Goal: Task Accomplishment & Management: Manage account settings

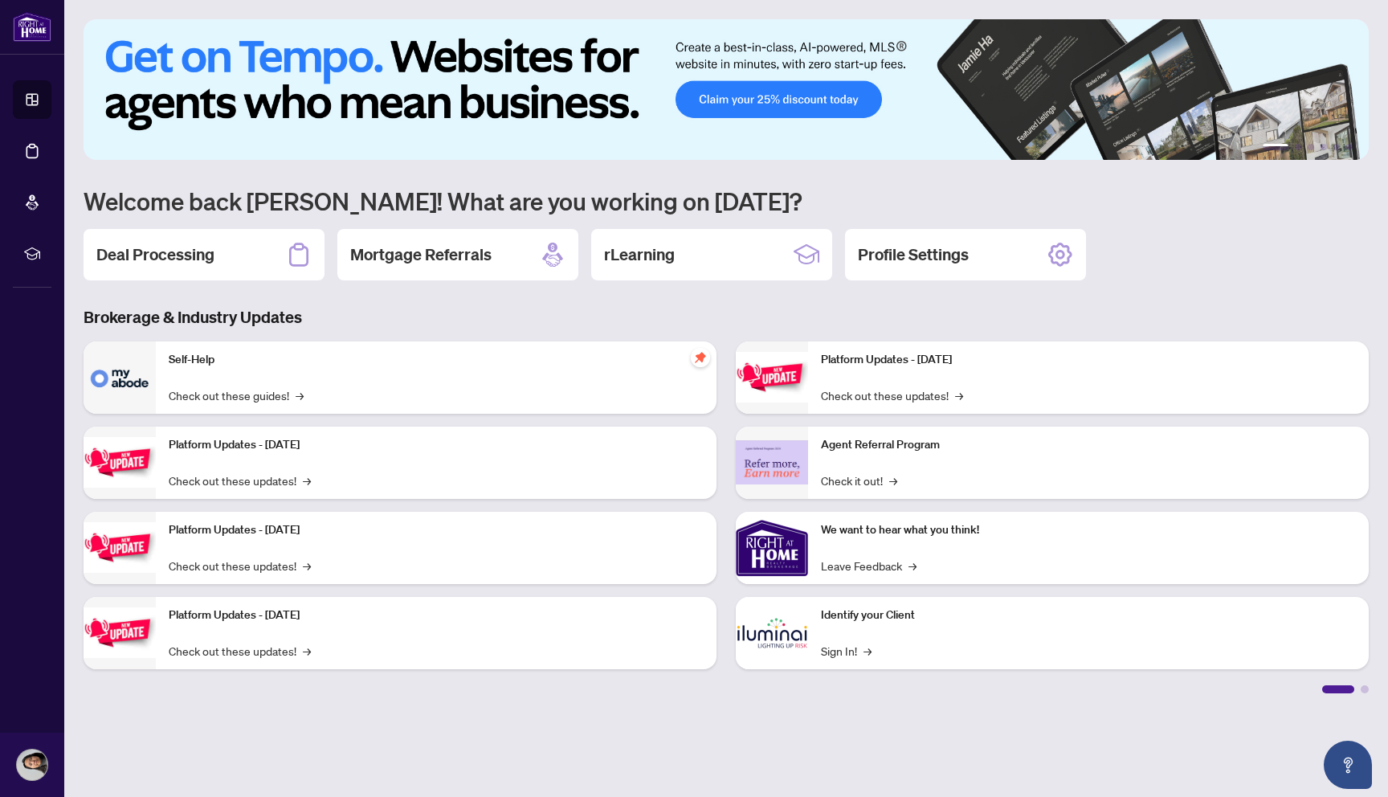
click at [255, 247] on div "Deal Processing" at bounding box center [204, 254] width 241 height 51
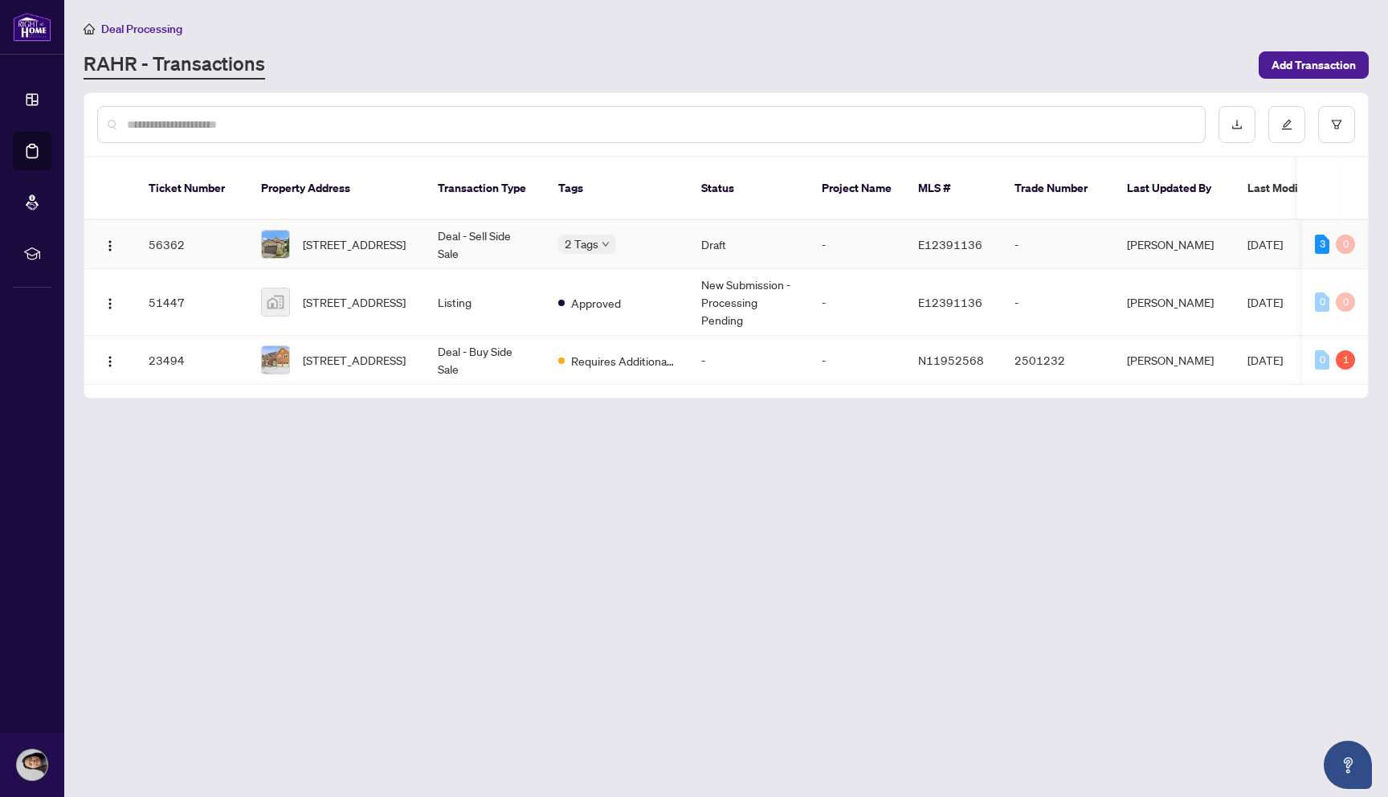
click at [465, 228] on td "Deal - Sell Side Sale" at bounding box center [485, 244] width 120 height 49
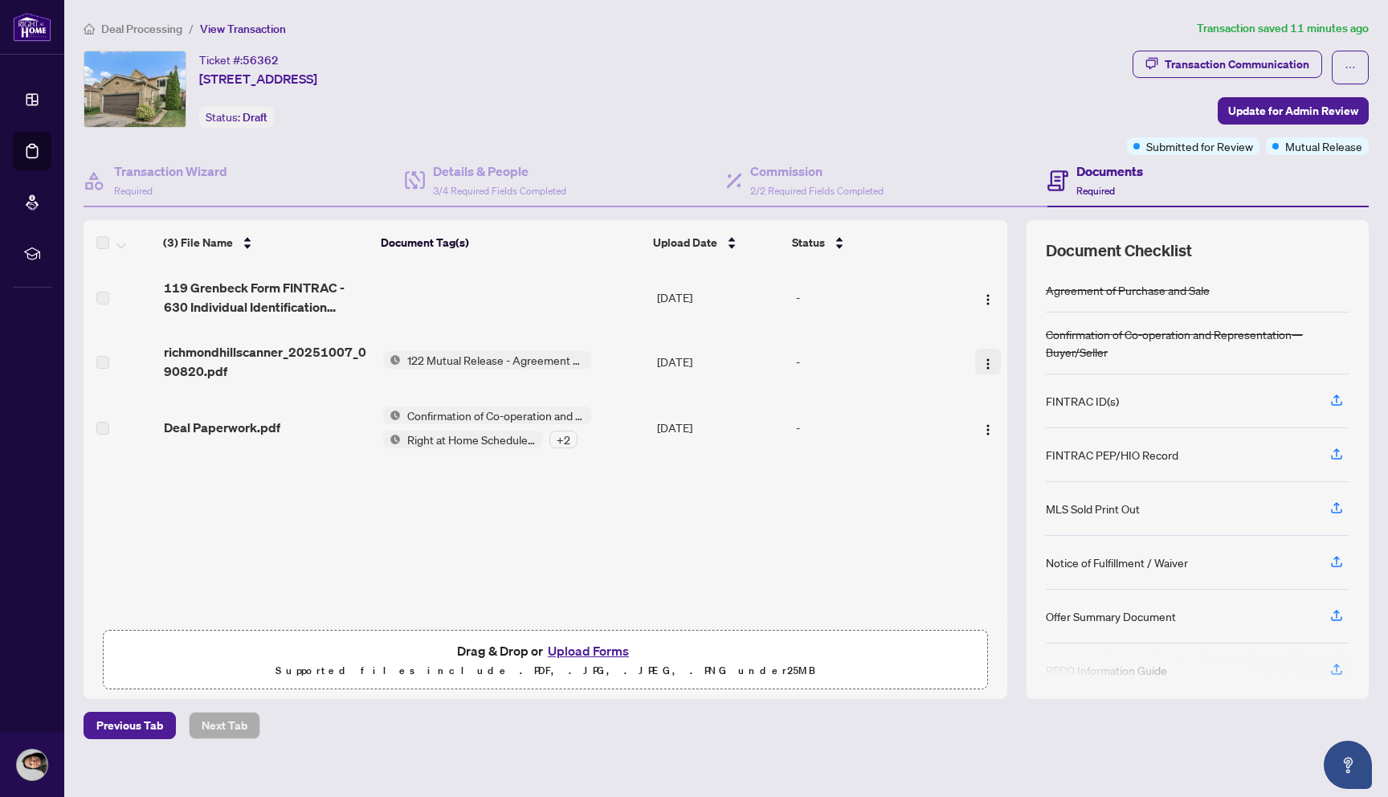
click at [989, 361] on button "button" at bounding box center [988, 361] width 26 height 26
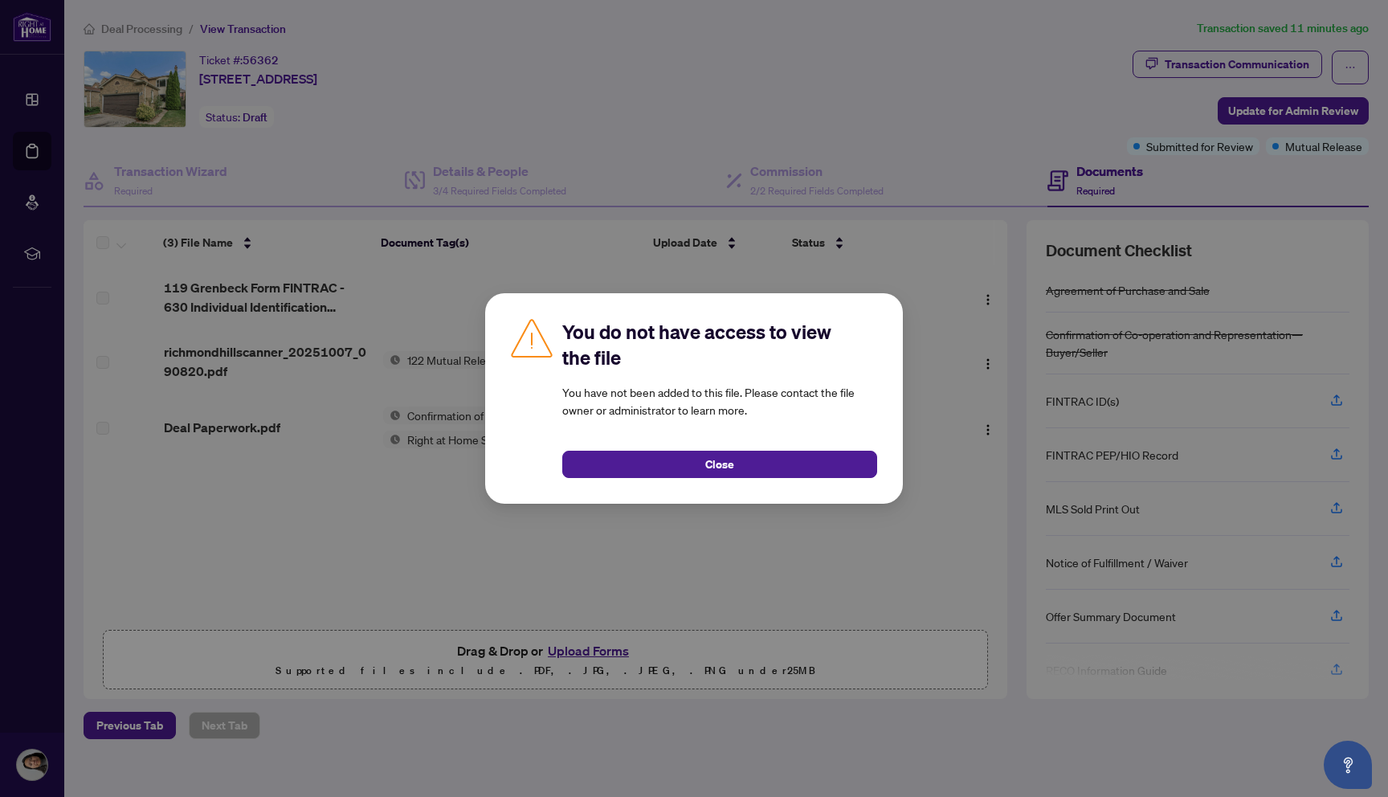
click at [836, 466] on button "Close" at bounding box center [719, 463] width 315 height 27
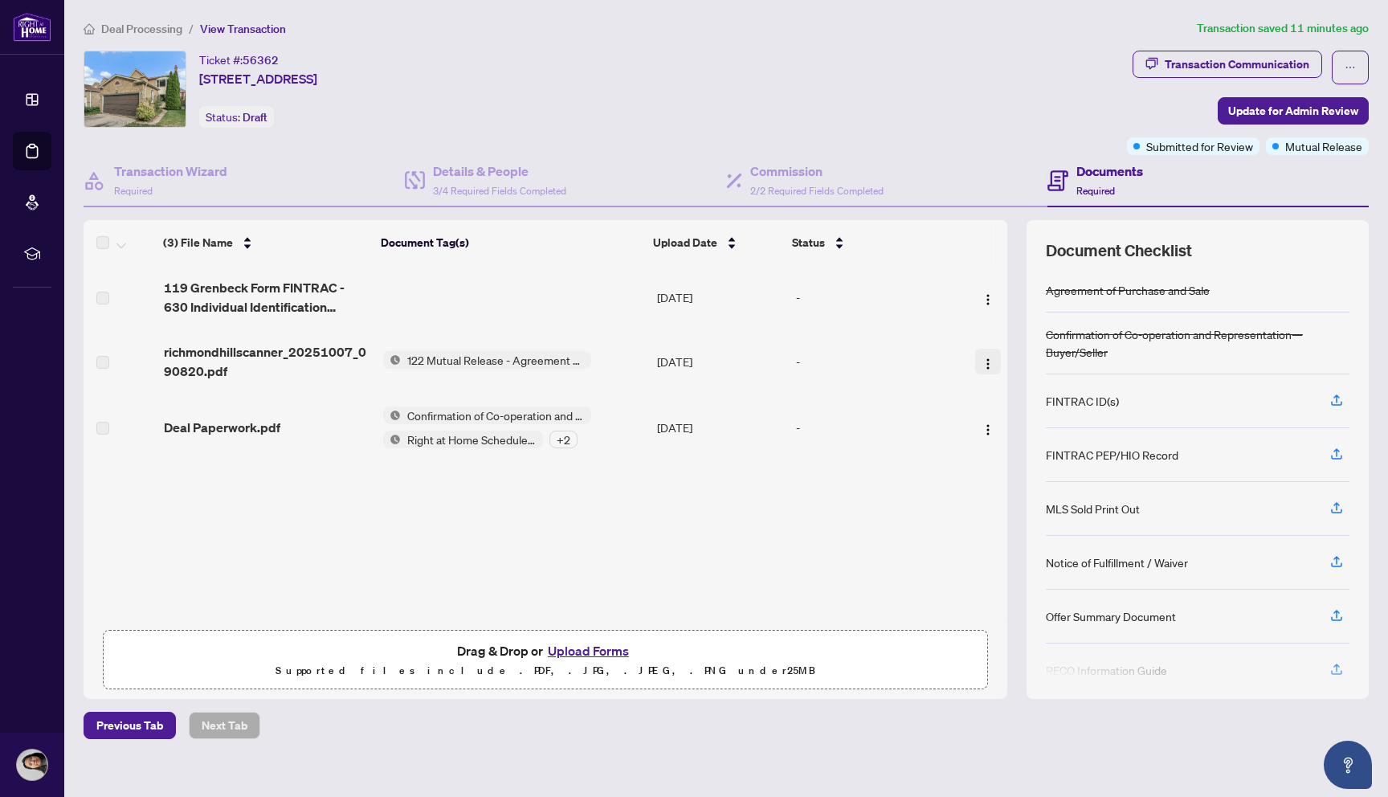
click at [986, 359] on img "button" at bounding box center [987, 363] width 13 height 13
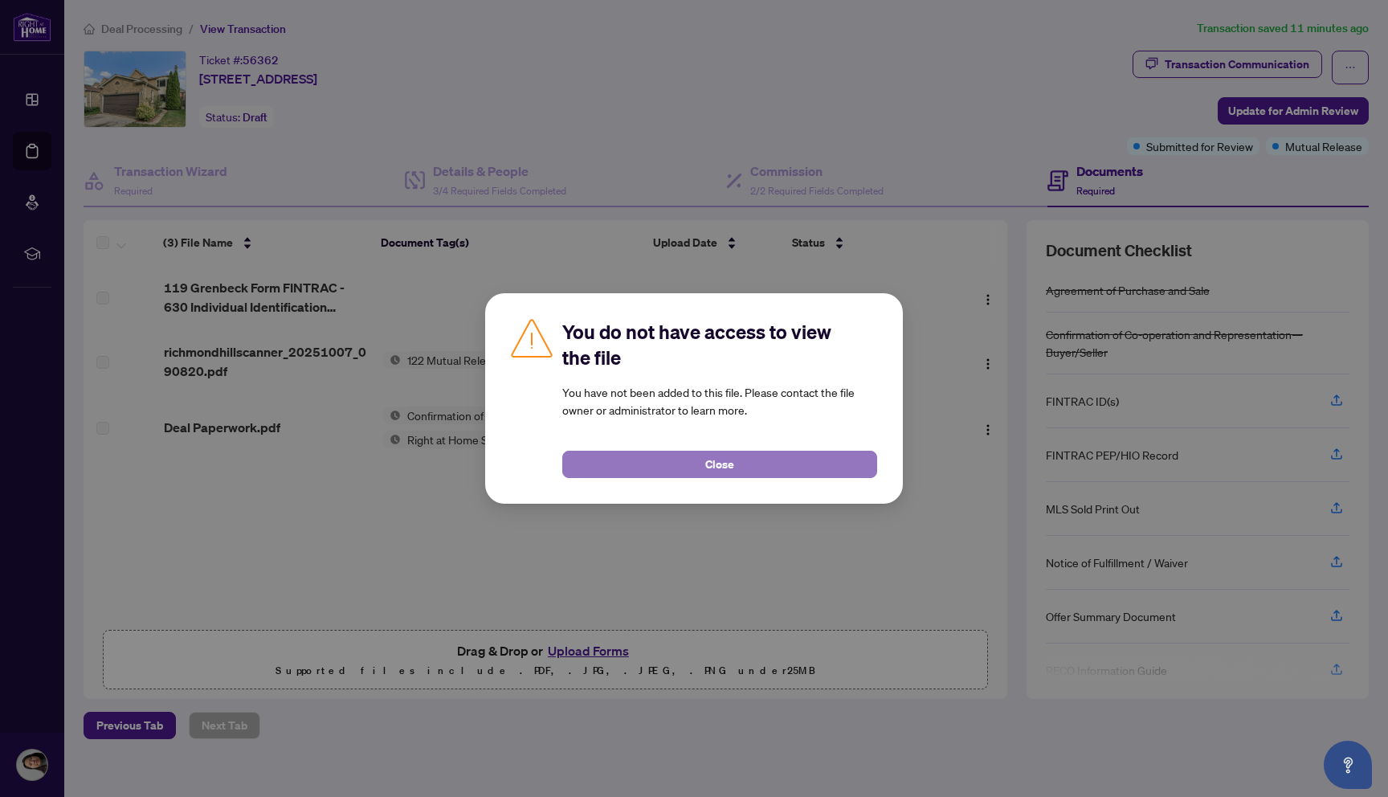
click at [805, 455] on button "Close" at bounding box center [719, 463] width 315 height 27
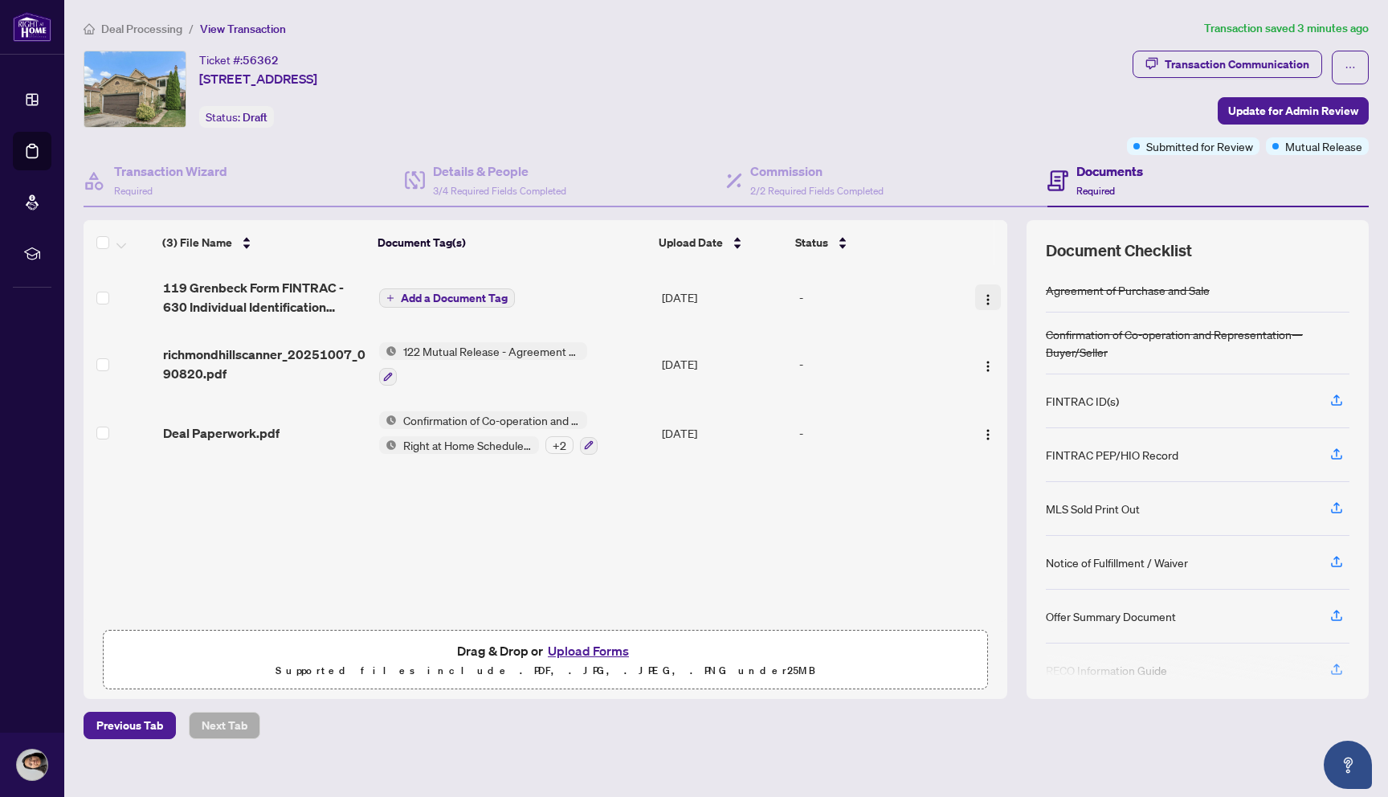
click at [985, 300] on img "button" at bounding box center [987, 299] width 13 height 13
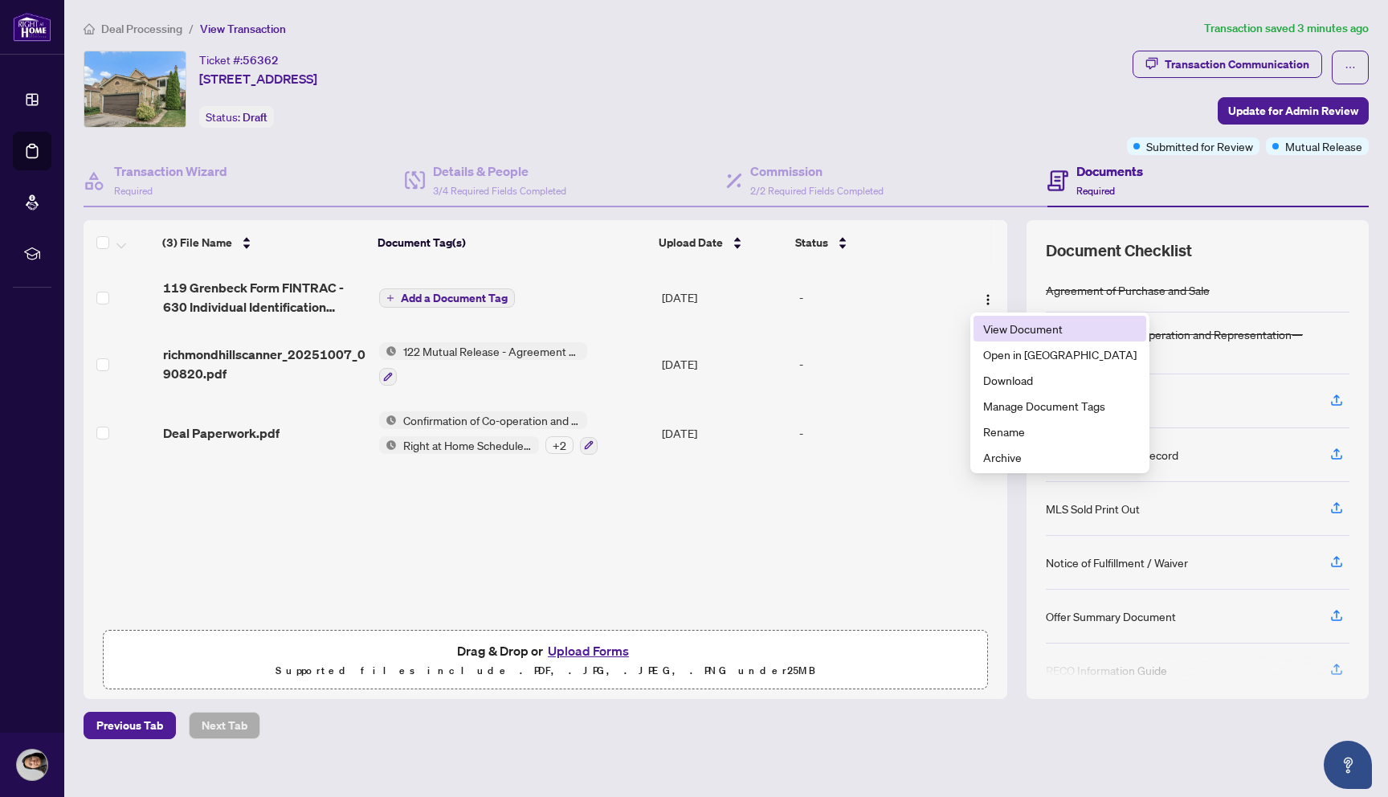
click at [996, 332] on span "View Document" at bounding box center [1059, 329] width 153 height 18
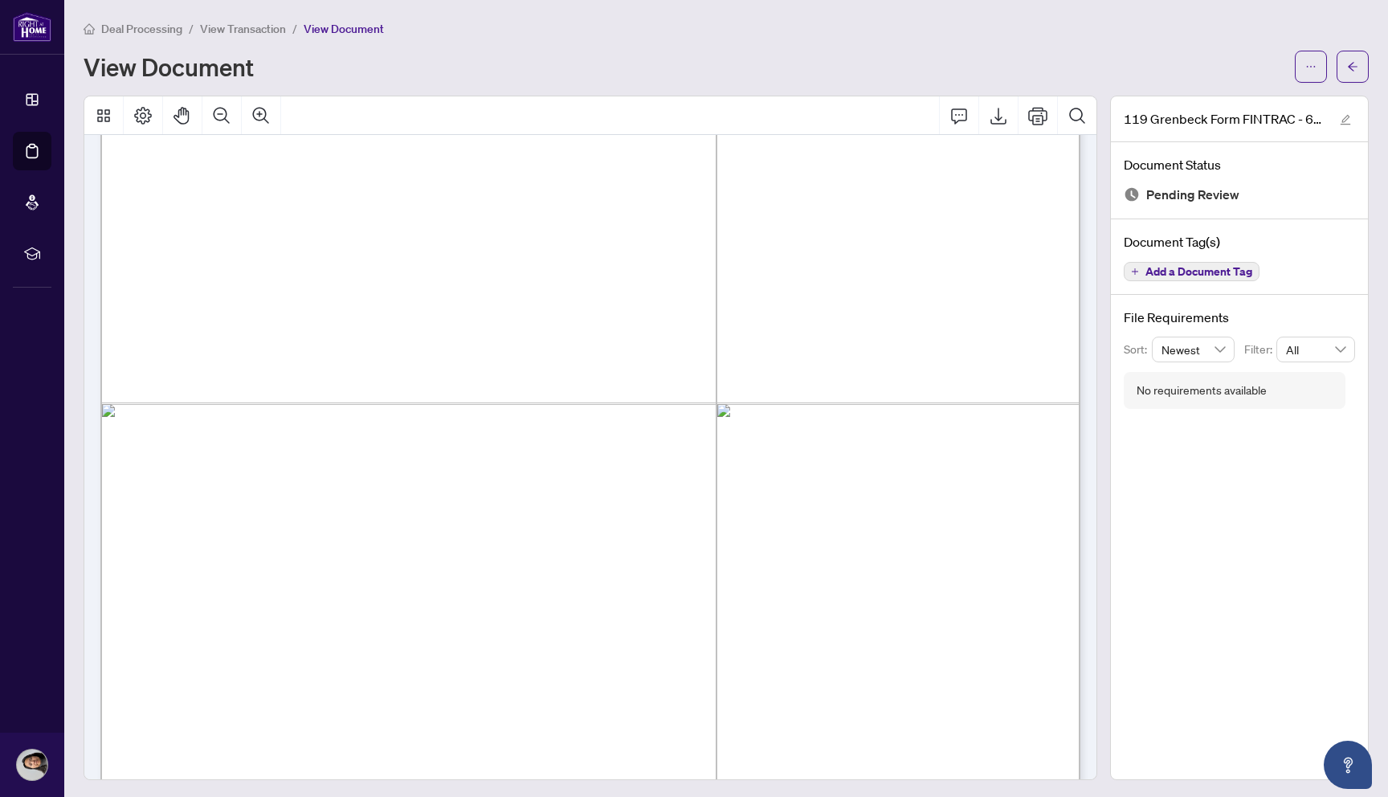
scroll to position [1485, 0]
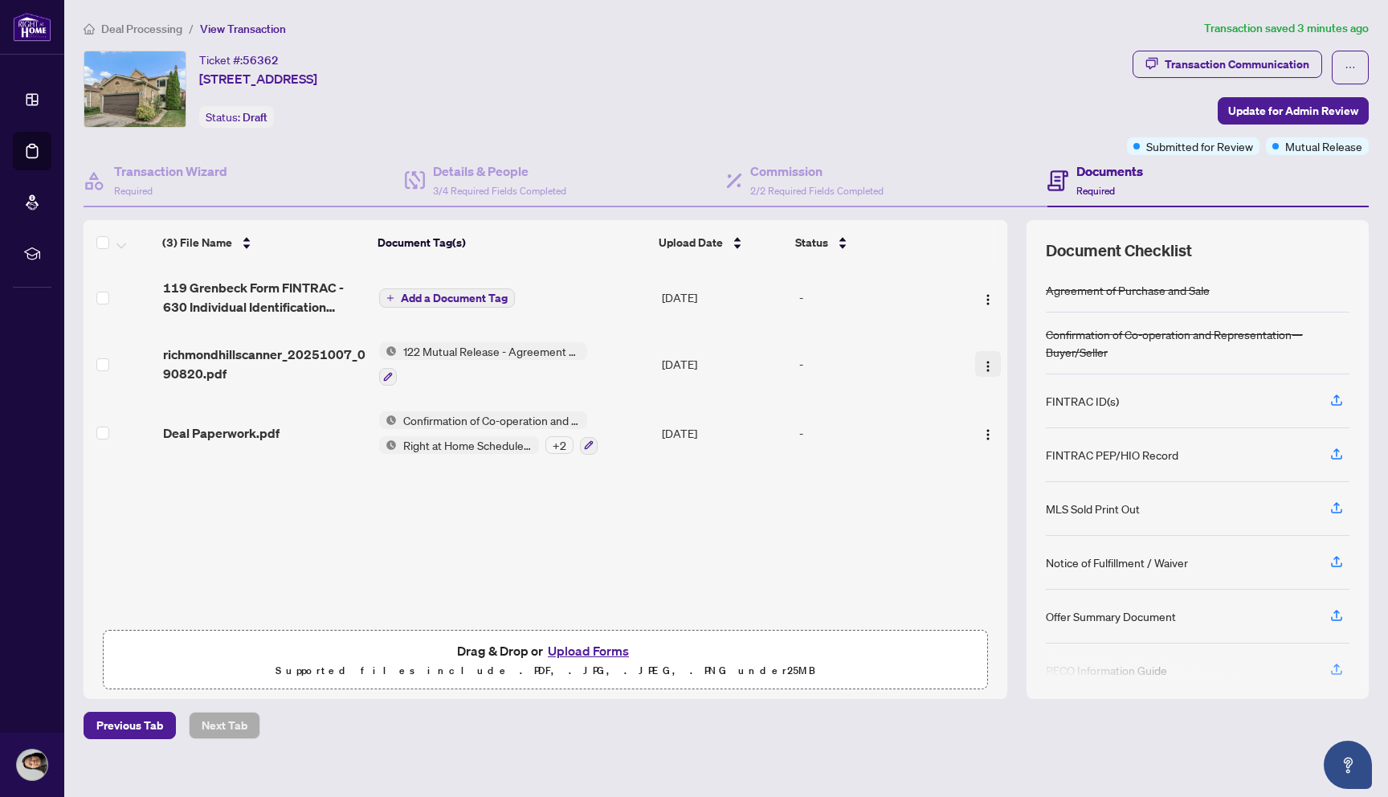
click at [982, 368] on img "button" at bounding box center [987, 366] width 13 height 13
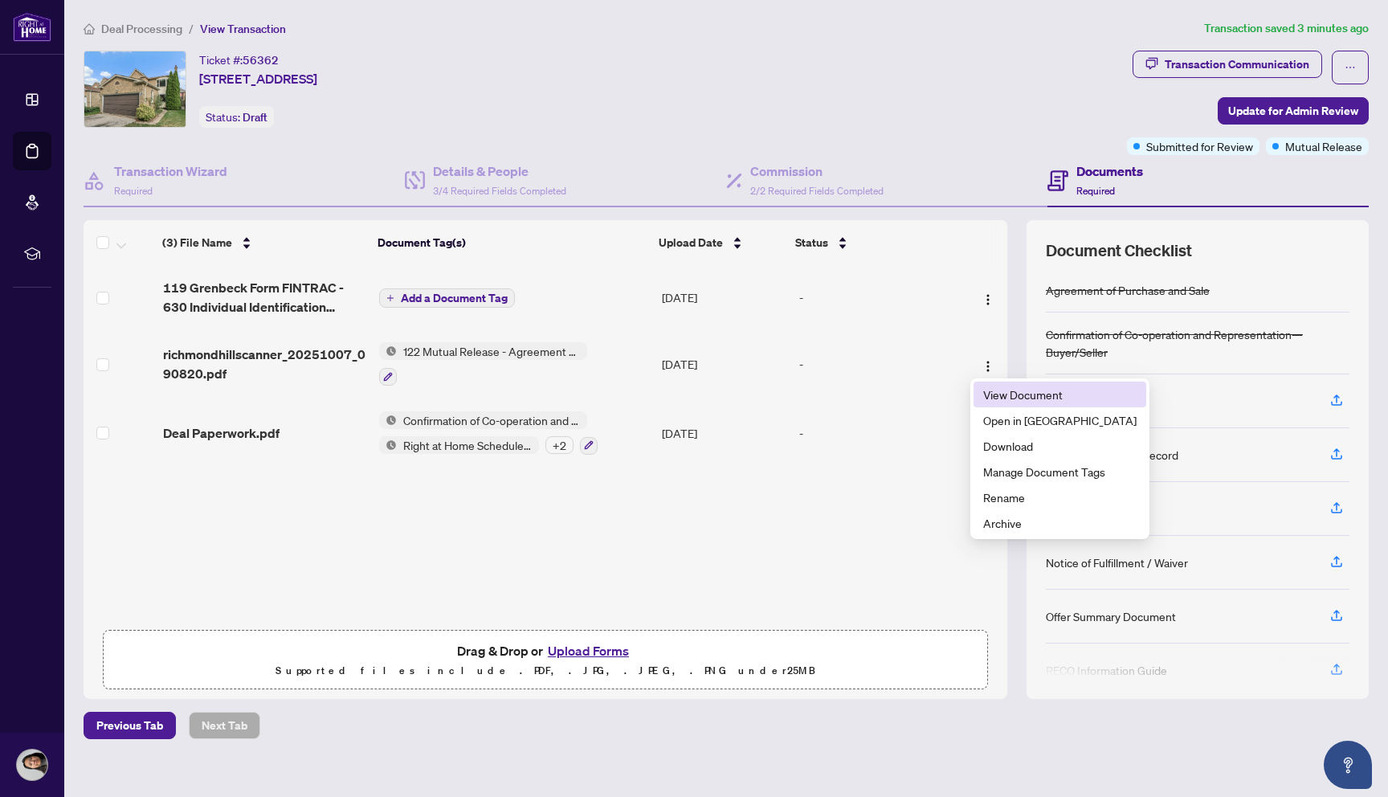
click at [990, 396] on span "View Document" at bounding box center [1059, 394] width 153 height 18
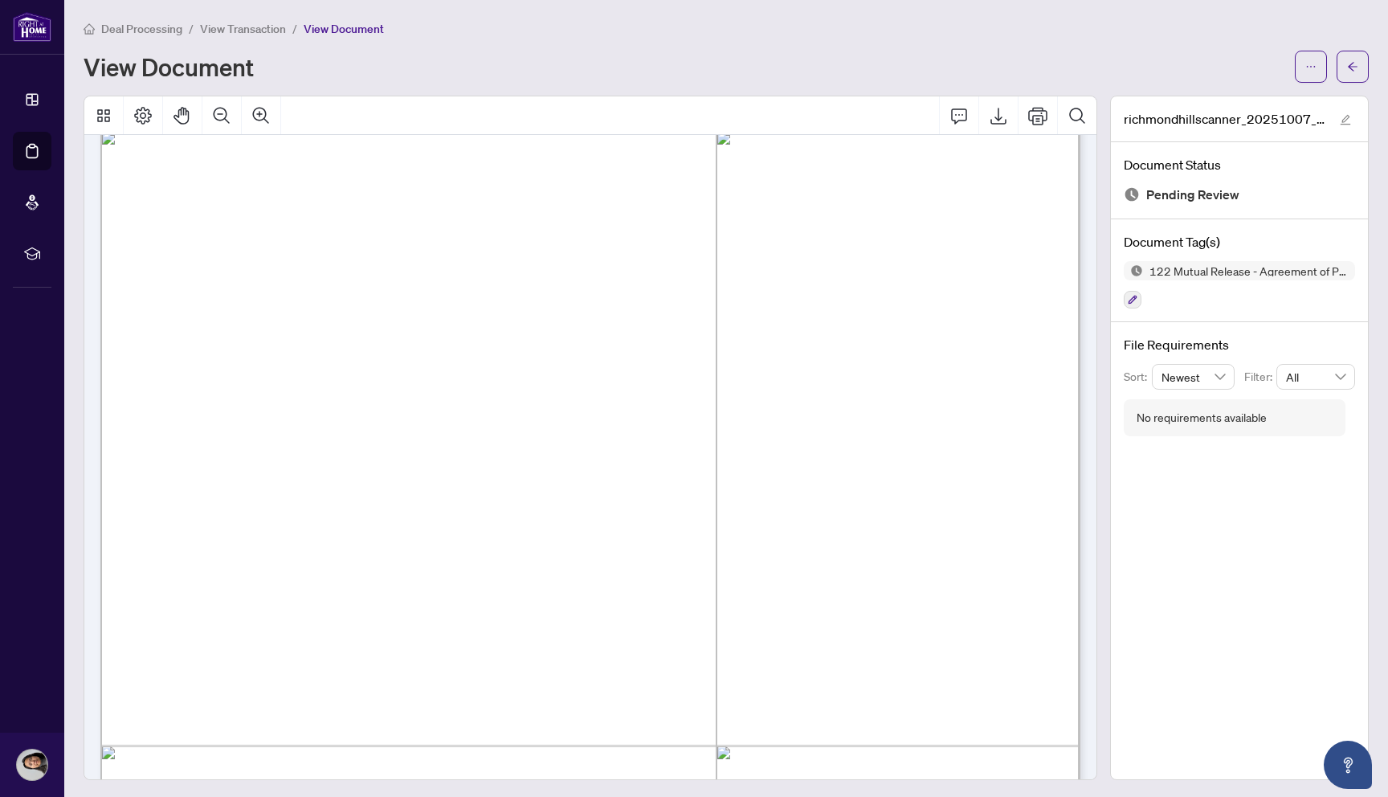
scroll to position [654, 0]
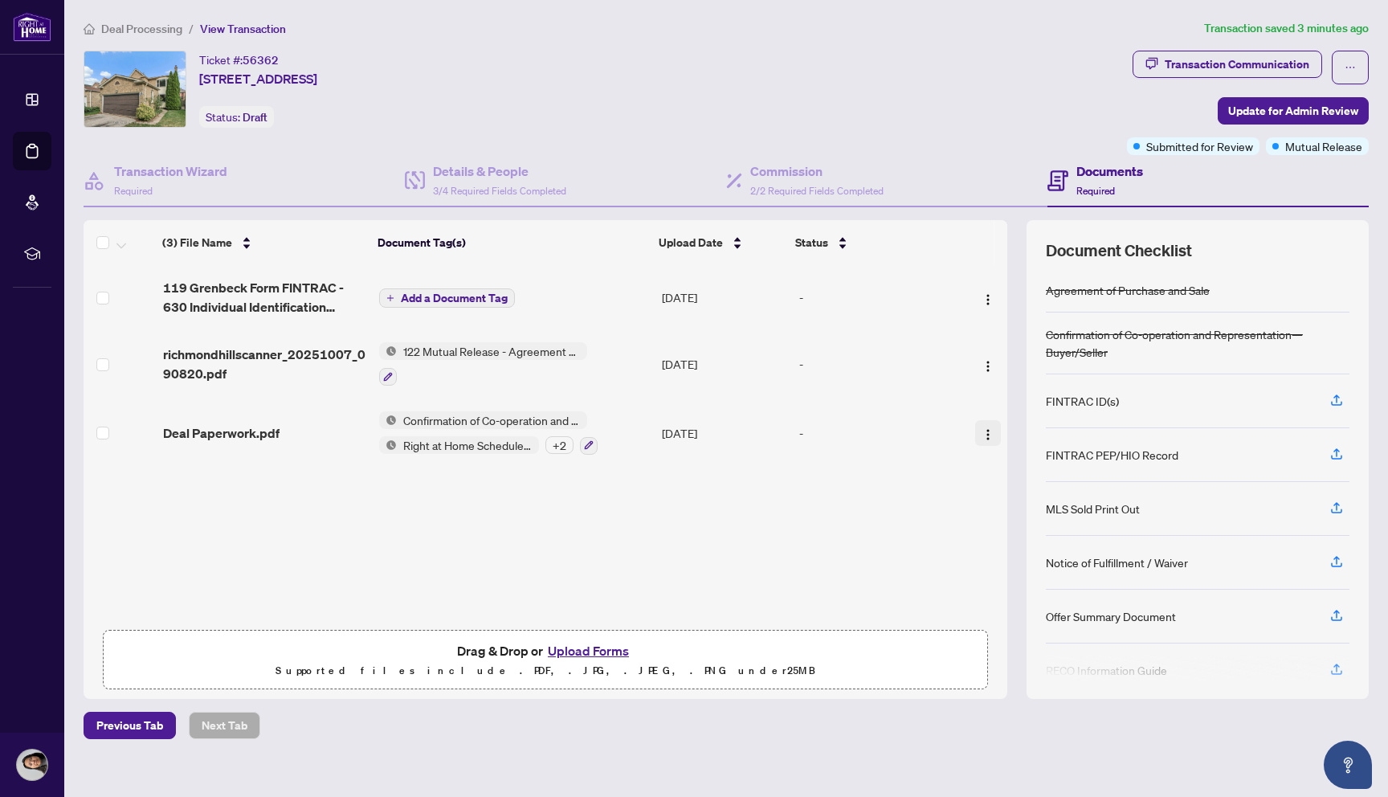
click at [982, 428] on img "button" at bounding box center [987, 434] width 13 height 13
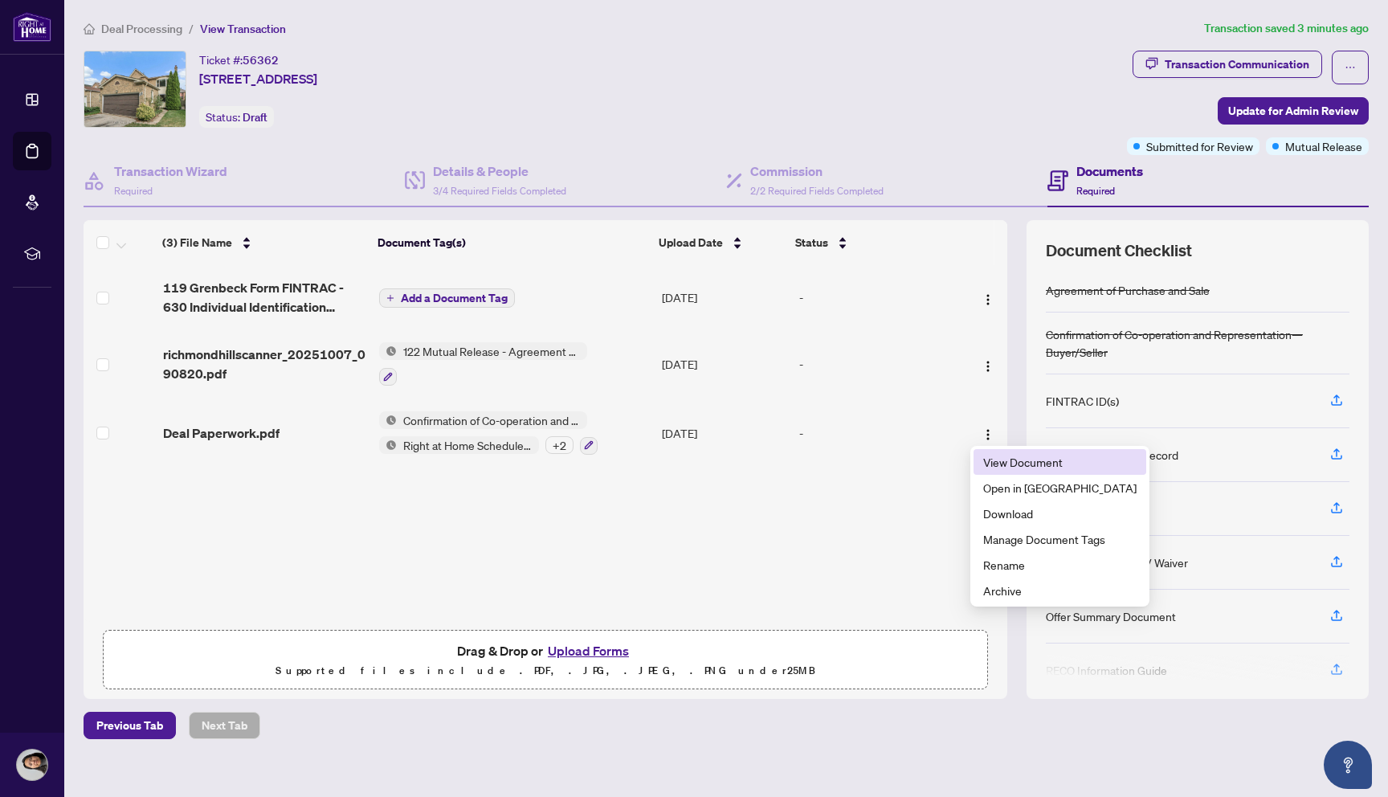
click at [999, 462] on span "View Document" at bounding box center [1059, 462] width 153 height 18
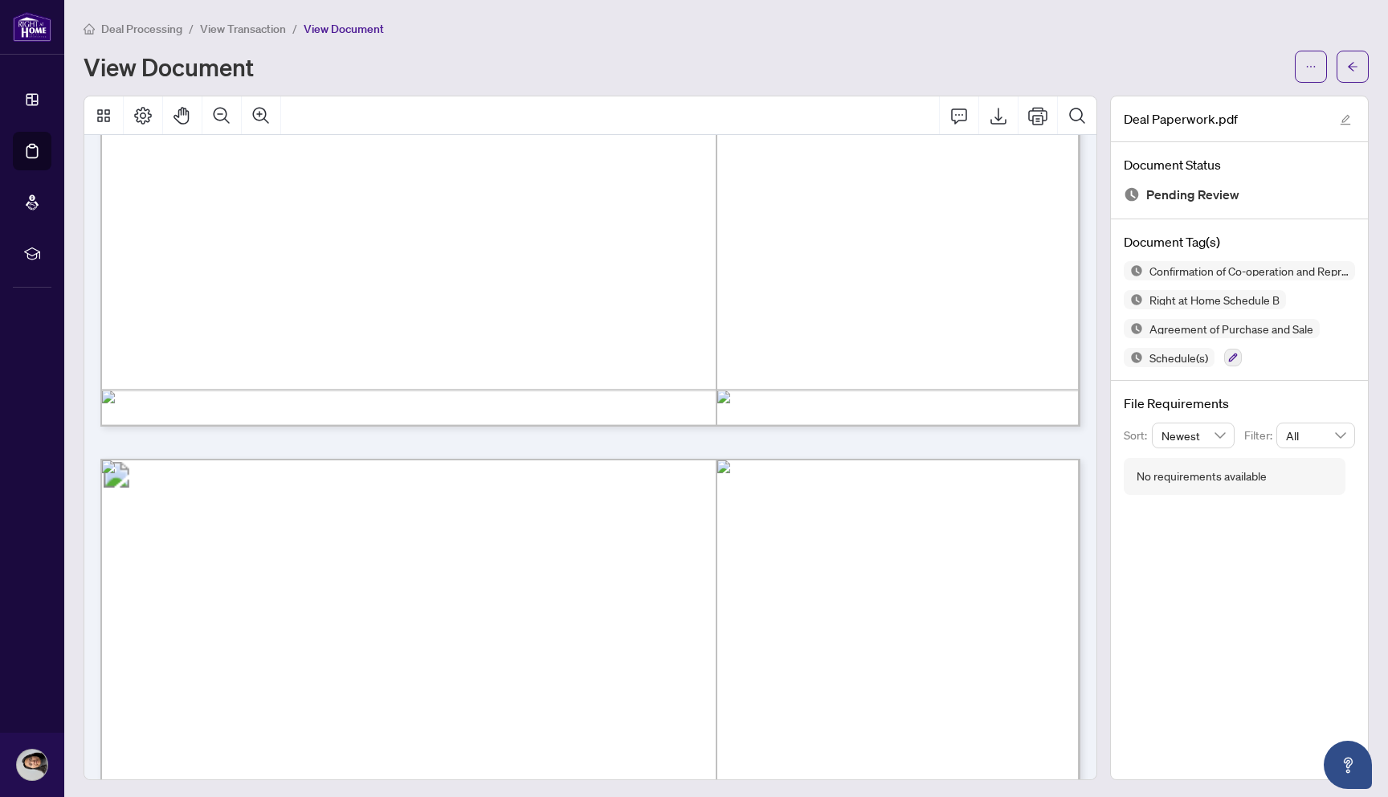
scroll to position [2331, 0]
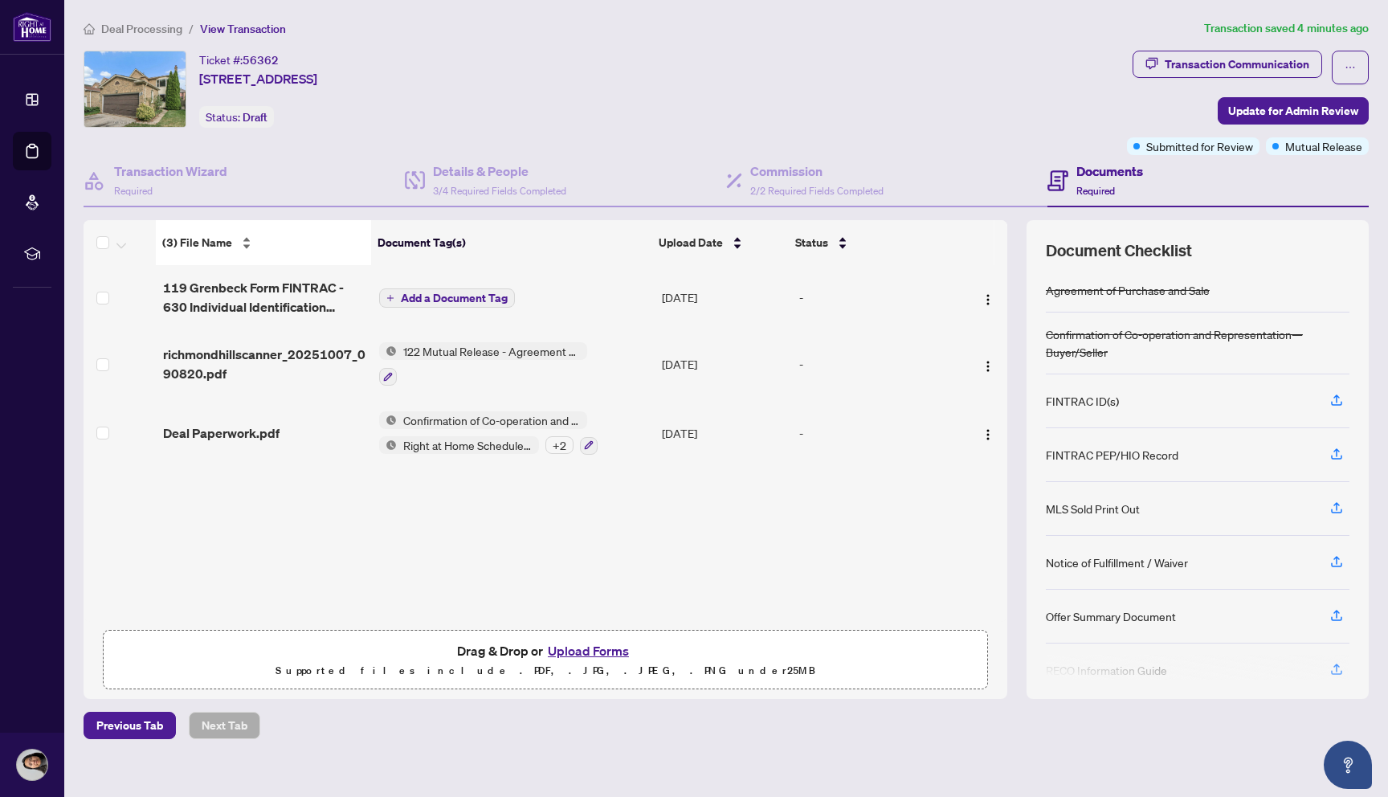
scroll to position [0, 7]
